Goal: Navigation & Orientation: Find specific page/section

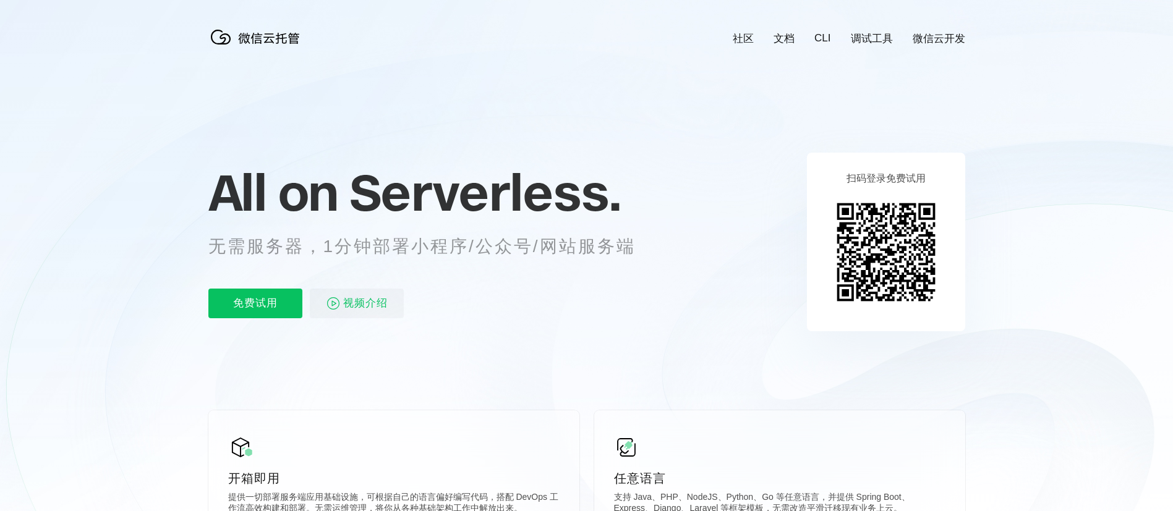
scroll to position [0, 2198]
click at [1009, 223] on icon at bounding box center [586, 334] width 1187 height 668
